Goal: Task Accomplishment & Management: Use online tool/utility

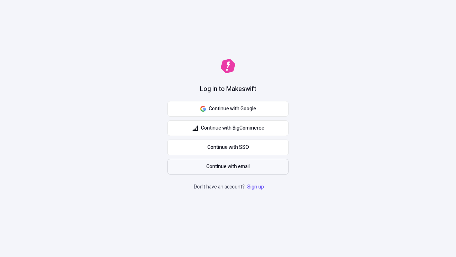
click at [228, 167] on span "Continue with email" at bounding box center [228, 167] width 44 height 8
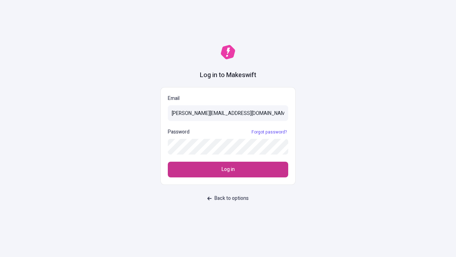
click at [228, 169] on span "Log in" at bounding box center [228, 169] width 13 height 8
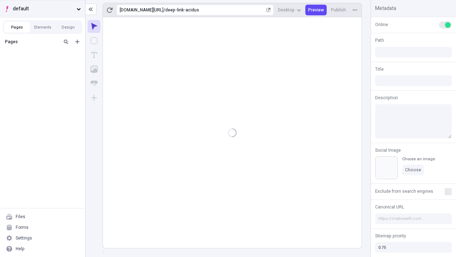
click at [42, 9] on span "default" at bounding box center [43, 9] width 61 height 8
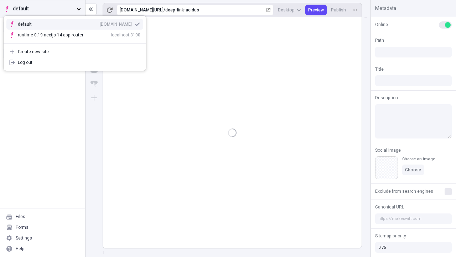
type input "/deep-link-acidus"
click at [100, 23] on div "qee9k4dy7d.staging.makeswift.site" at bounding box center [116, 24] width 32 height 6
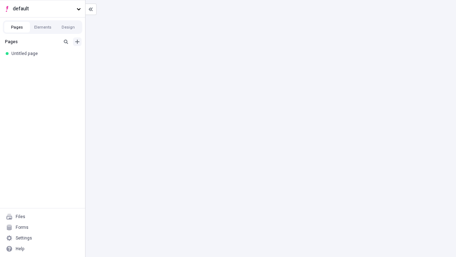
click at [77, 42] on icon "Add new" at bounding box center [77, 42] width 4 height 4
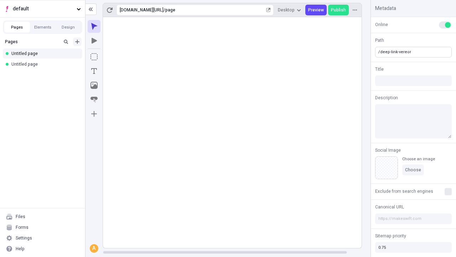
type input "/deep-link-vereor"
click at [77, 42] on icon "Add new" at bounding box center [77, 42] width 4 height 4
click at [45, 65] on div "Blank page" at bounding box center [44, 66] width 68 height 11
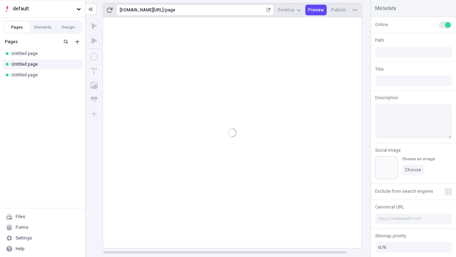
type input "/page"
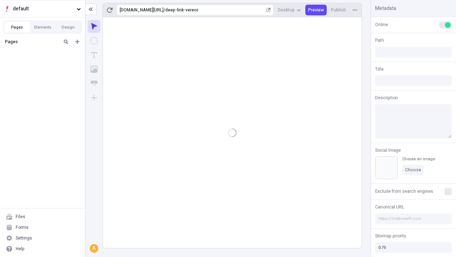
type input "/deep-link-vereor"
